Goal: Find specific page/section: Find specific page/section

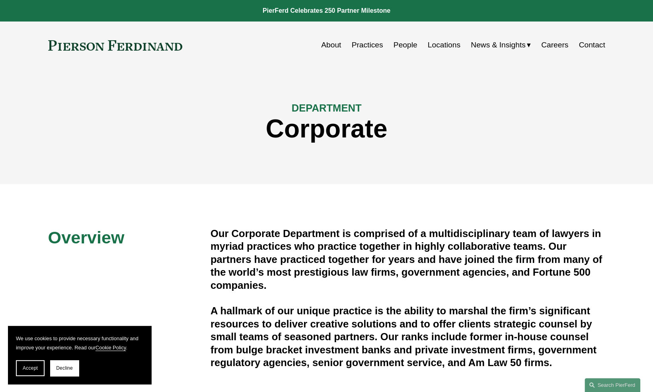
click at [405, 45] on link "People" at bounding box center [406, 44] width 24 height 15
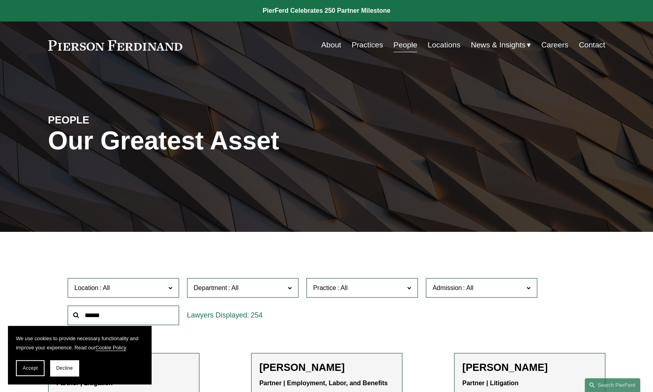
click at [296, 287] on label "Department" at bounding box center [242, 288] width 111 height 20
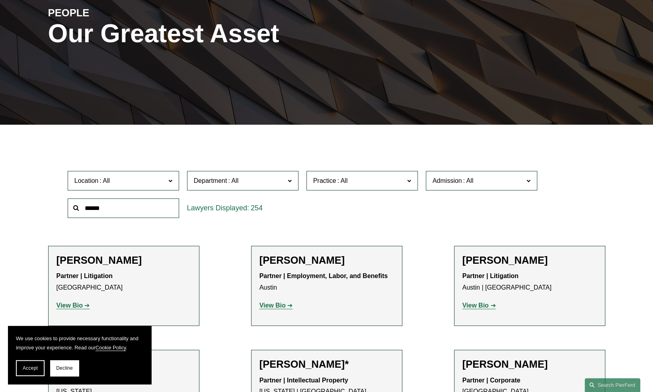
scroll to position [119, 0]
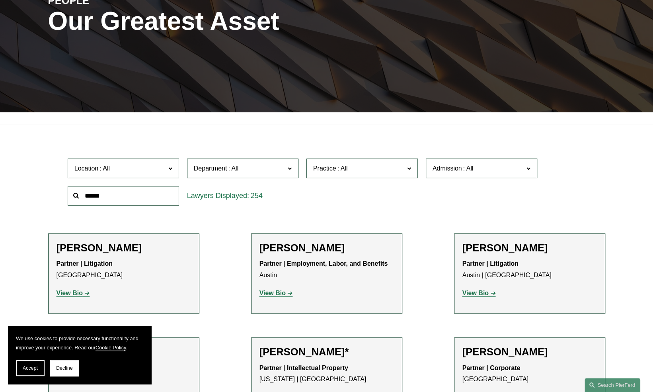
click at [137, 169] on span "Location" at bounding box center [119, 168] width 91 height 11
click at [168, 166] on label "Location" at bounding box center [123, 168] width 111 height 20
click at [128, 192] on input "text" at bounding box center [123, 196] width 111 height 20
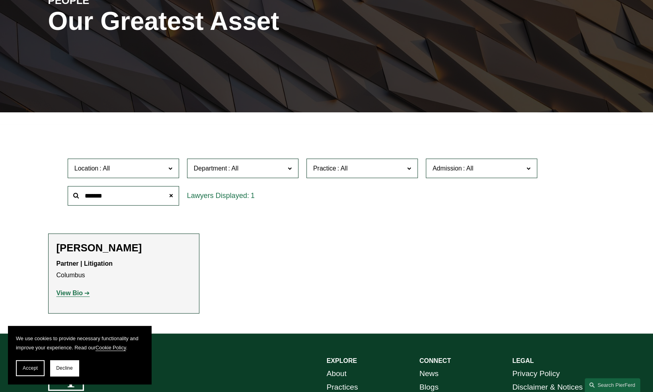
type input "*******"
click at [122, 248] on h2 "[PERSON_NAME]" at bounding box center [124, 248] width 135 height 12
click at [67, 292] on strong "View Bio" at bounding box center [70, 292] width 26 height 7
